Goal: Task Accomplishment & Management: Manage account settings

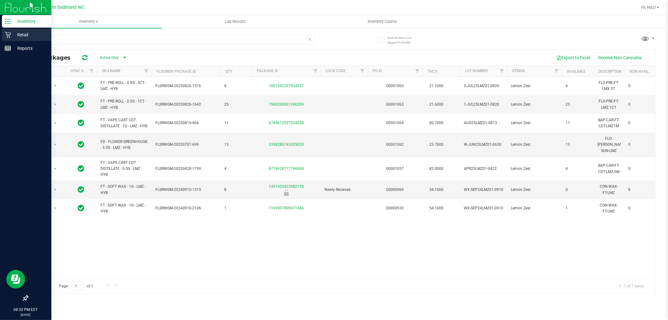
click at [8, 33] on icon at bounding box center [8, 35] width 6 height 6
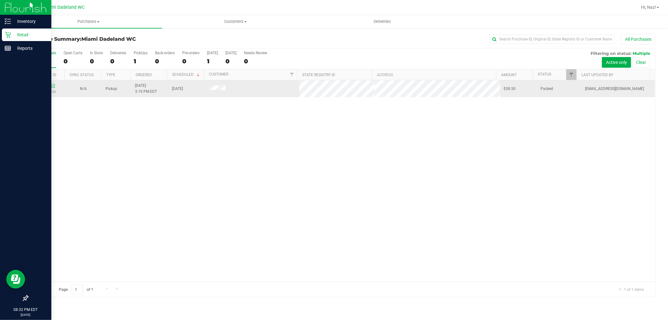
click at [50, 85] on link "11999523" at bounding box center [47, 85] width 18 height 4
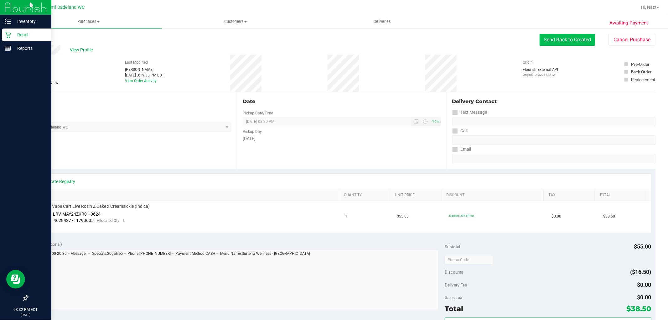
click at [562, 41] on button "Send Back to Created" at bounding box center [567, 40] width 55 height 12
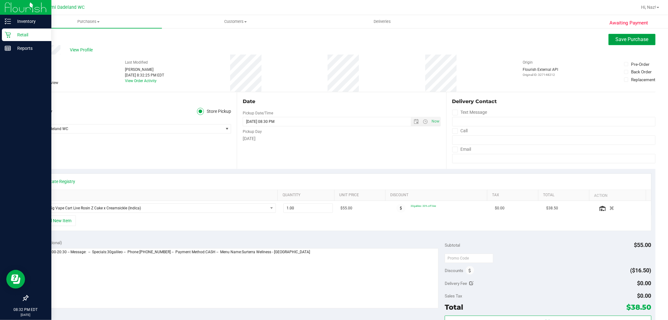
click at [616, 41] on span "Save Purchase" at bounding box center [632, 39] width 33 height 6
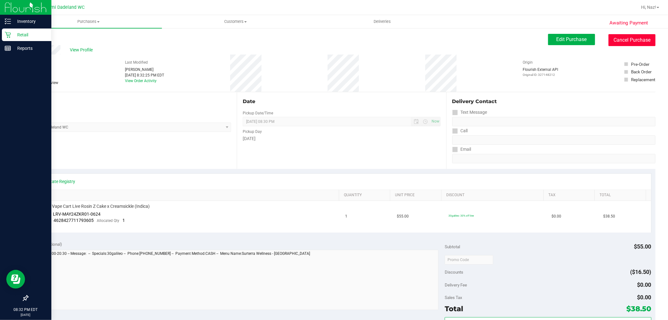
click at [616, 40] on button "Cancel Purchase" at bounding box center [631, 40] width 47 height 12
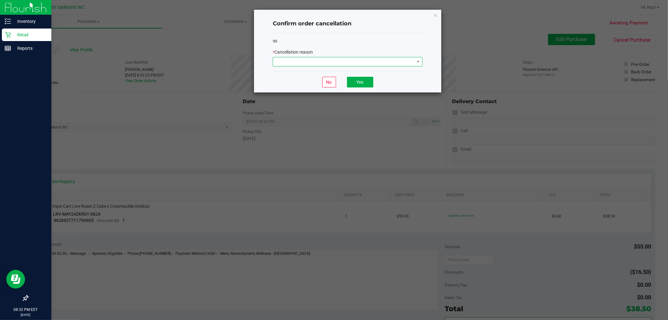
click at [358, 61] on span at bounding box center [343, 61] width 141 height 9
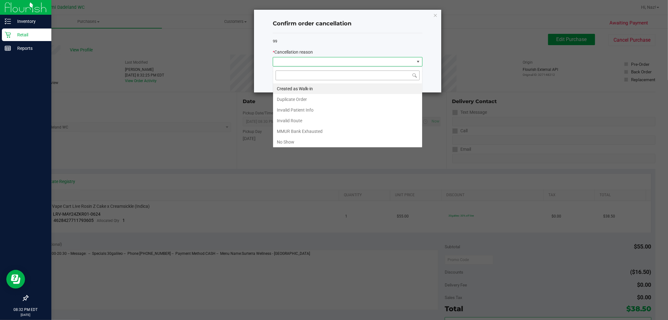
scroll to position [9, 149]
click at [306, 142] on li "No Show" at bounding box center [347, 142] width 149 height 11
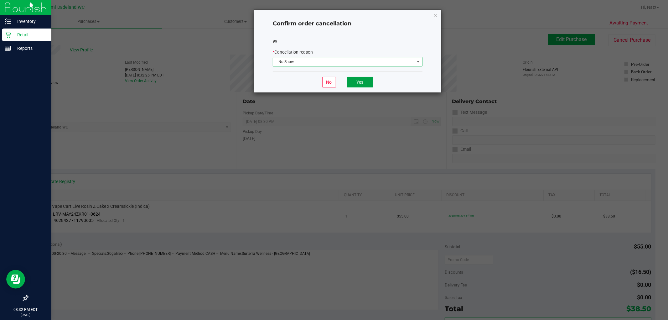
click at [368, 80] on button "Yes" at bounding box center [360, 82] width 26 height 11
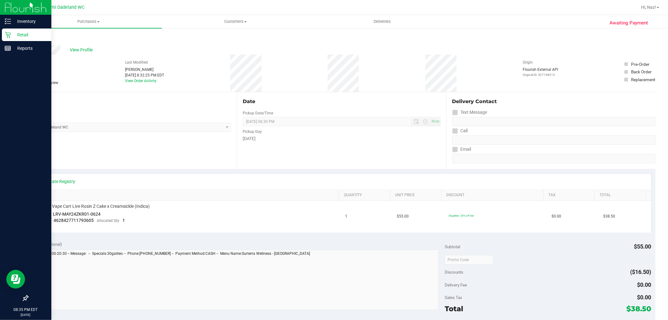
click at [16, 38] on p "Retail" at bounding box center [30, 35] width 38 height 8
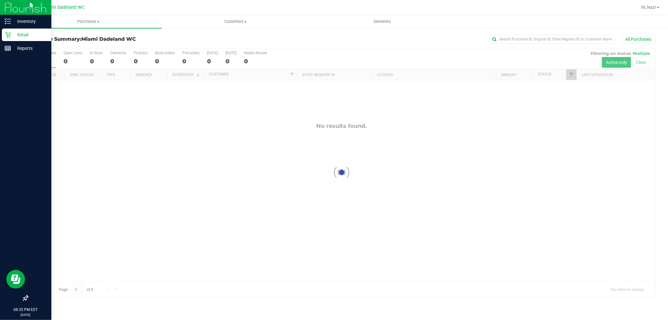
click at [11, 32] on p "Retail" at bounding box center [30, 35] width 38 height 8
